Goal: Task Accomplishment & Management: Manage account settings

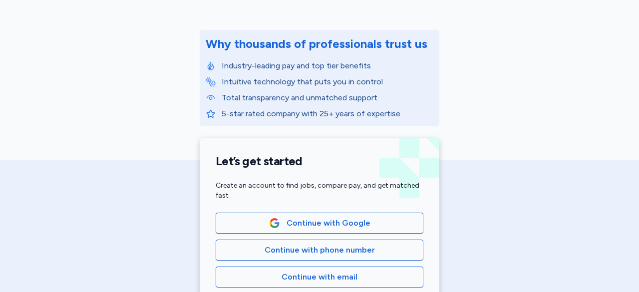
scroll to position [108, 0]
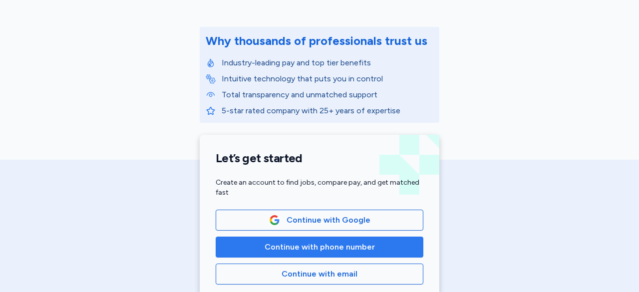
click at [330, 241] on span "Continue with phone number" at bounding box center [320, 247] width 110 height 12
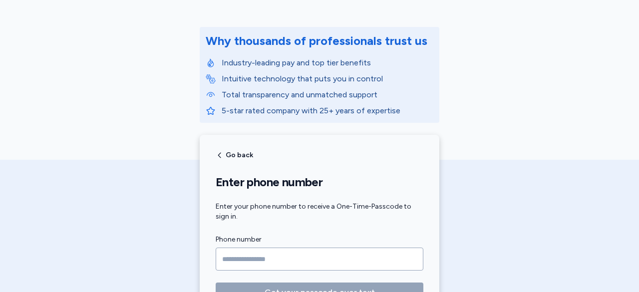
click at [236, 257] on input "Phone number" at bounding box center [320, 259] width 208 height 23
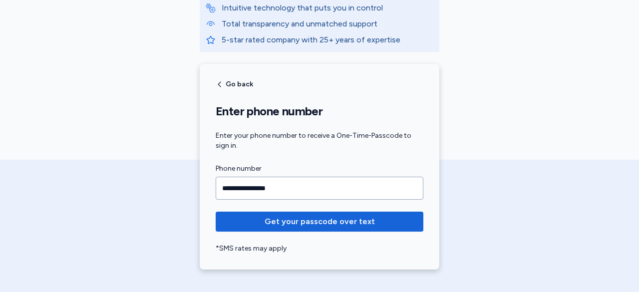
scroll to position [185, 0]
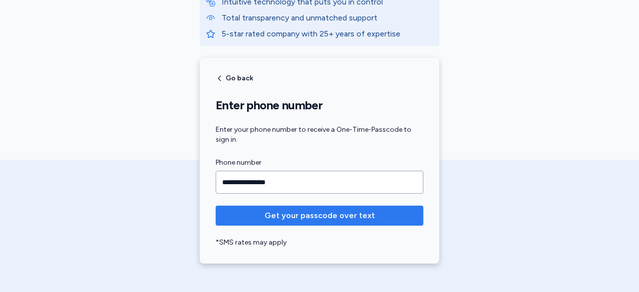
type input "**********"
click at [358, 217] on span "Get your passcode over text" at bounding box center [320, 216] width 110 height 12
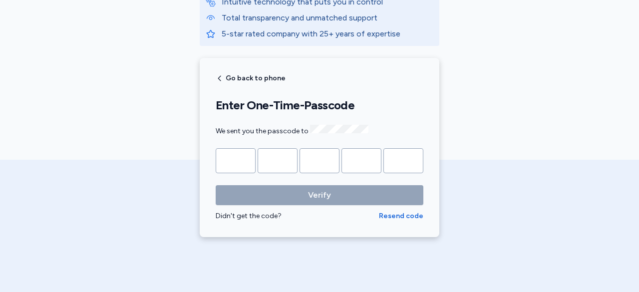
type input "*"
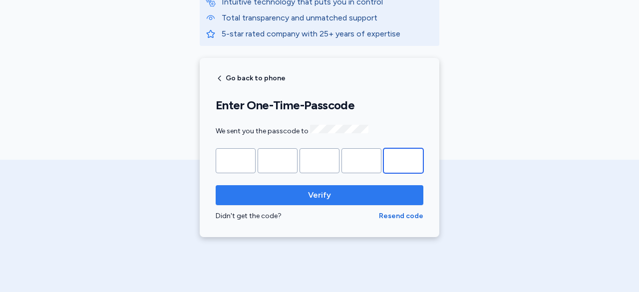
type input "*"
click at [313, 190] on span "Verify" at bounding box center [319, 195] width 23 height 12
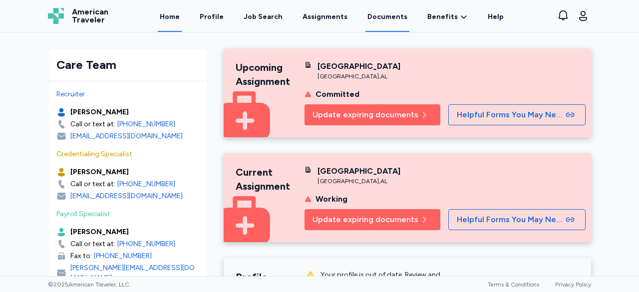
click at [389, 17] on link "Documents" at bounding box center [388, 16] width 44 height 31
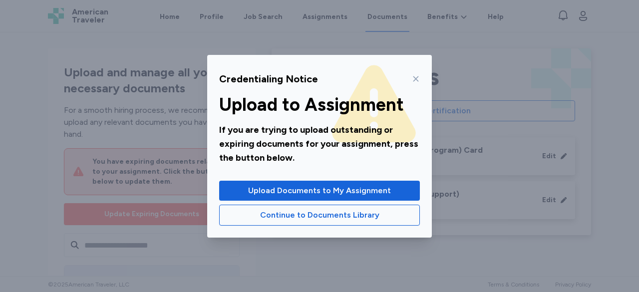
click at [414, 79] on icon at bounding box center [416, 79] width 8 height 8
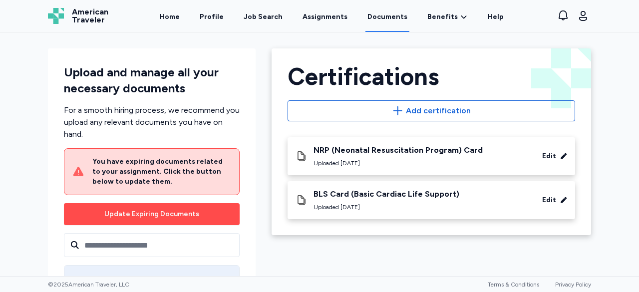
click at [136, 214] on div "Update Expiring Documents" at bounding box center [151, 214] width 95 height 10
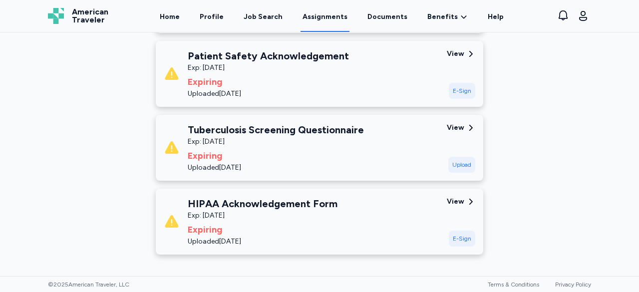
scroll to position [418, 0]
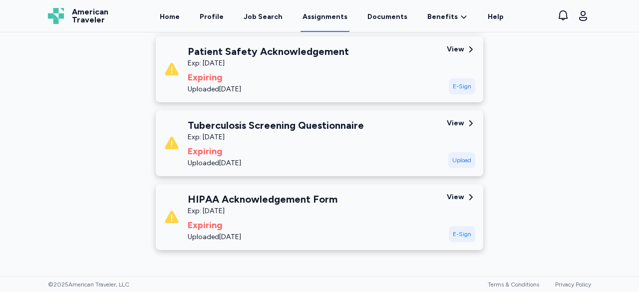
click at [459, 236] on div "E-Sign" at bounding box center [462, 234] width 26 height 16
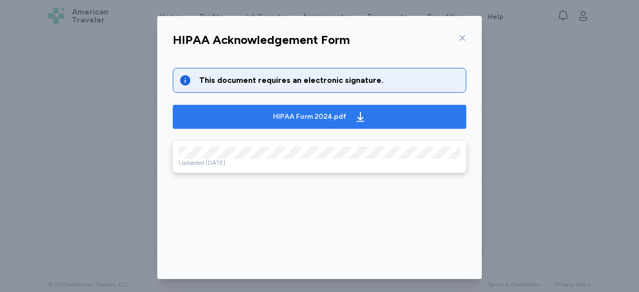
click at [329, 124] on div "HIPAA Form 2024.pdf" at bounding box center [319, 117] width 97 height 16
